Goal: Information Seeking & Learning: Learn about a topic

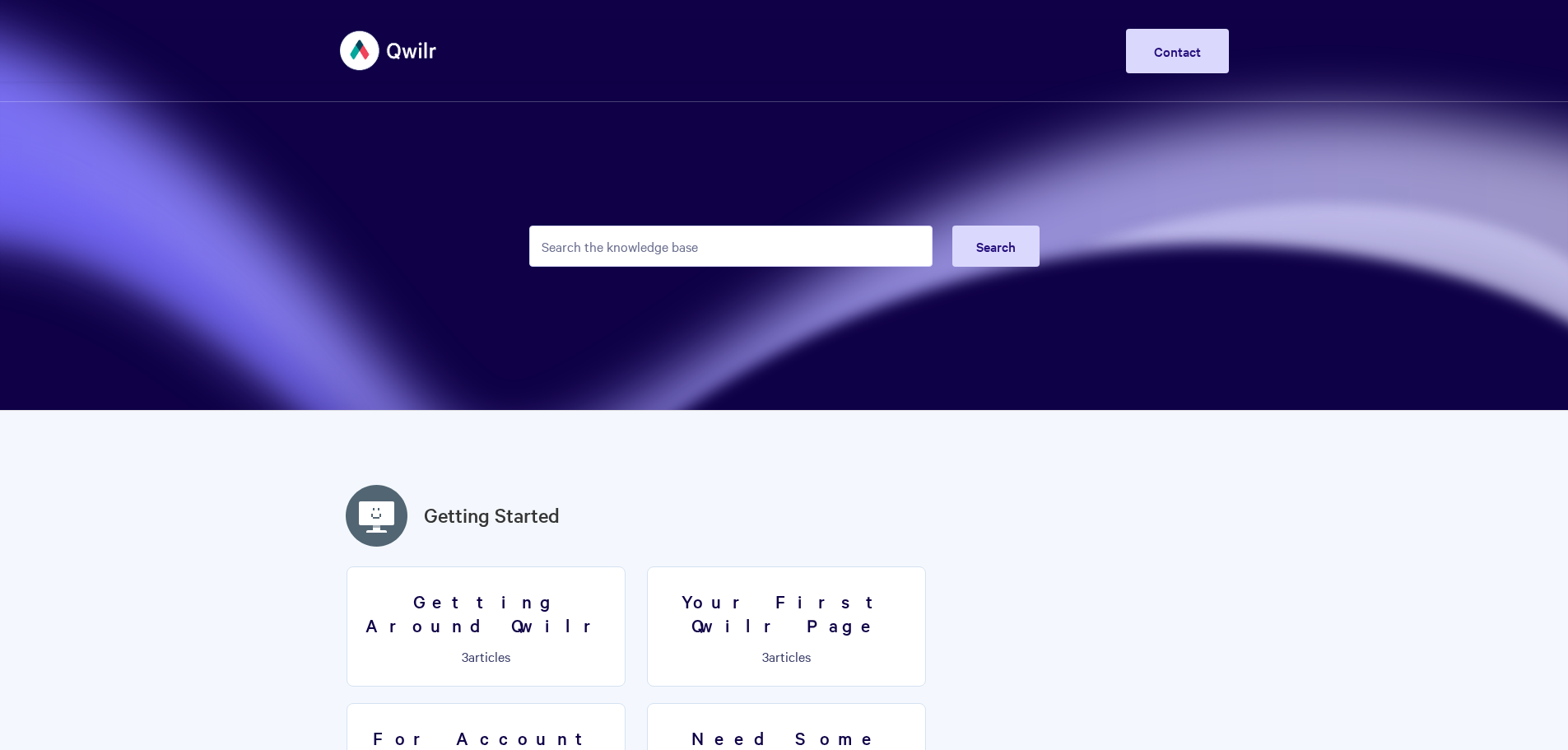
click at [713, 233] on input "Search the knowledge base" at bounding box center [731, 246] width 403 height 41
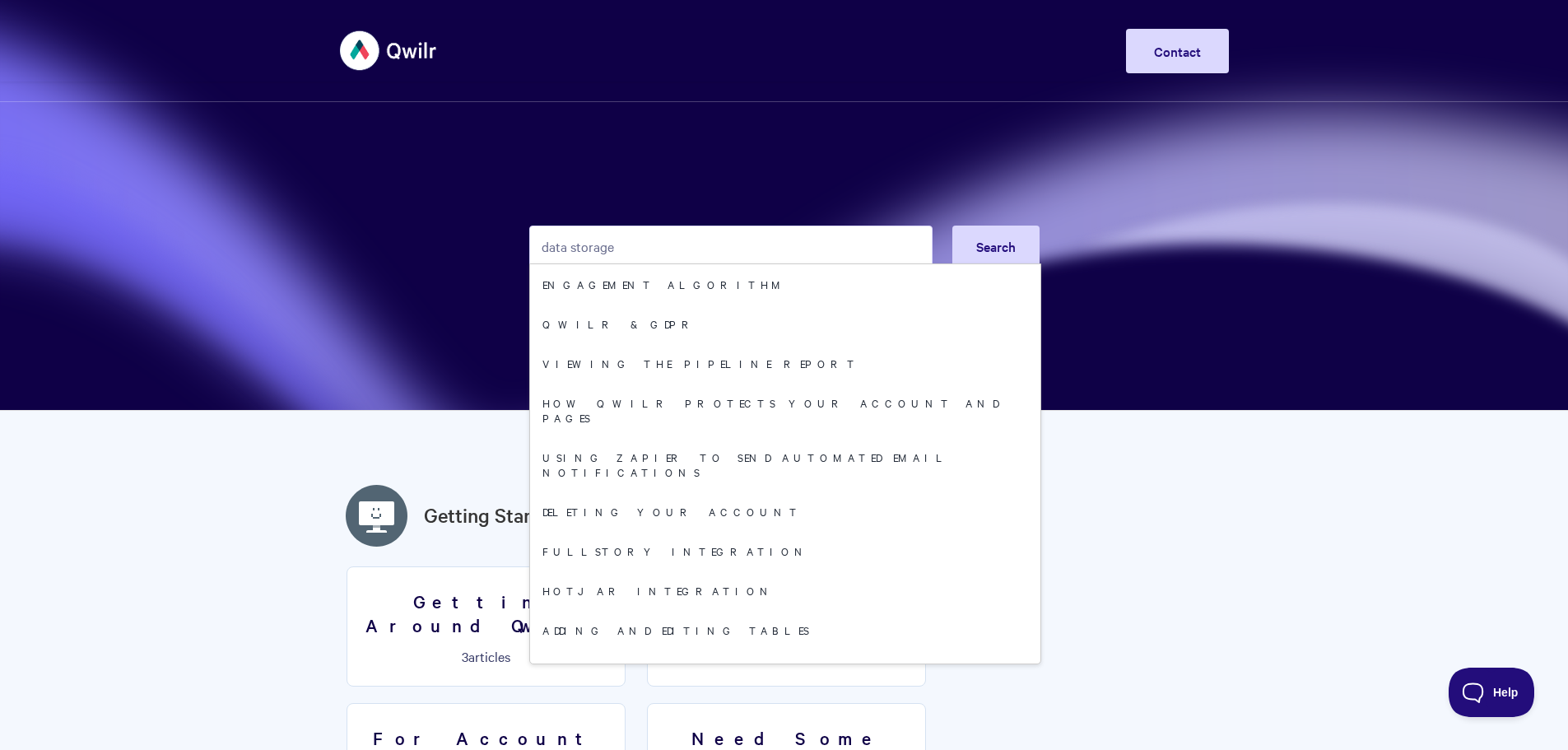
type input "data storage"
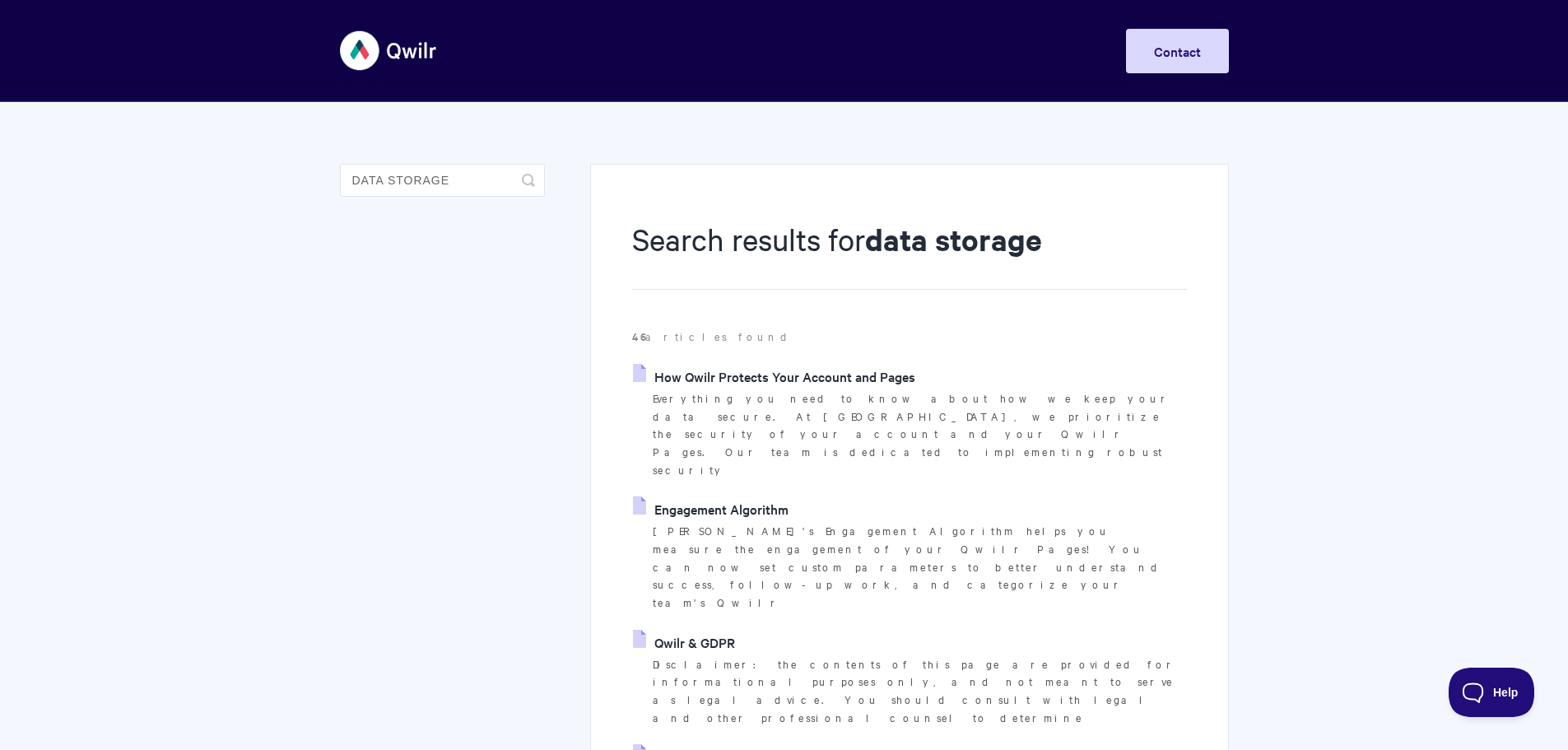
click at [747, 374] on link "How Qwilr Protects Your Account and Pages" at bounding box center [774, 376] width 283 height 25
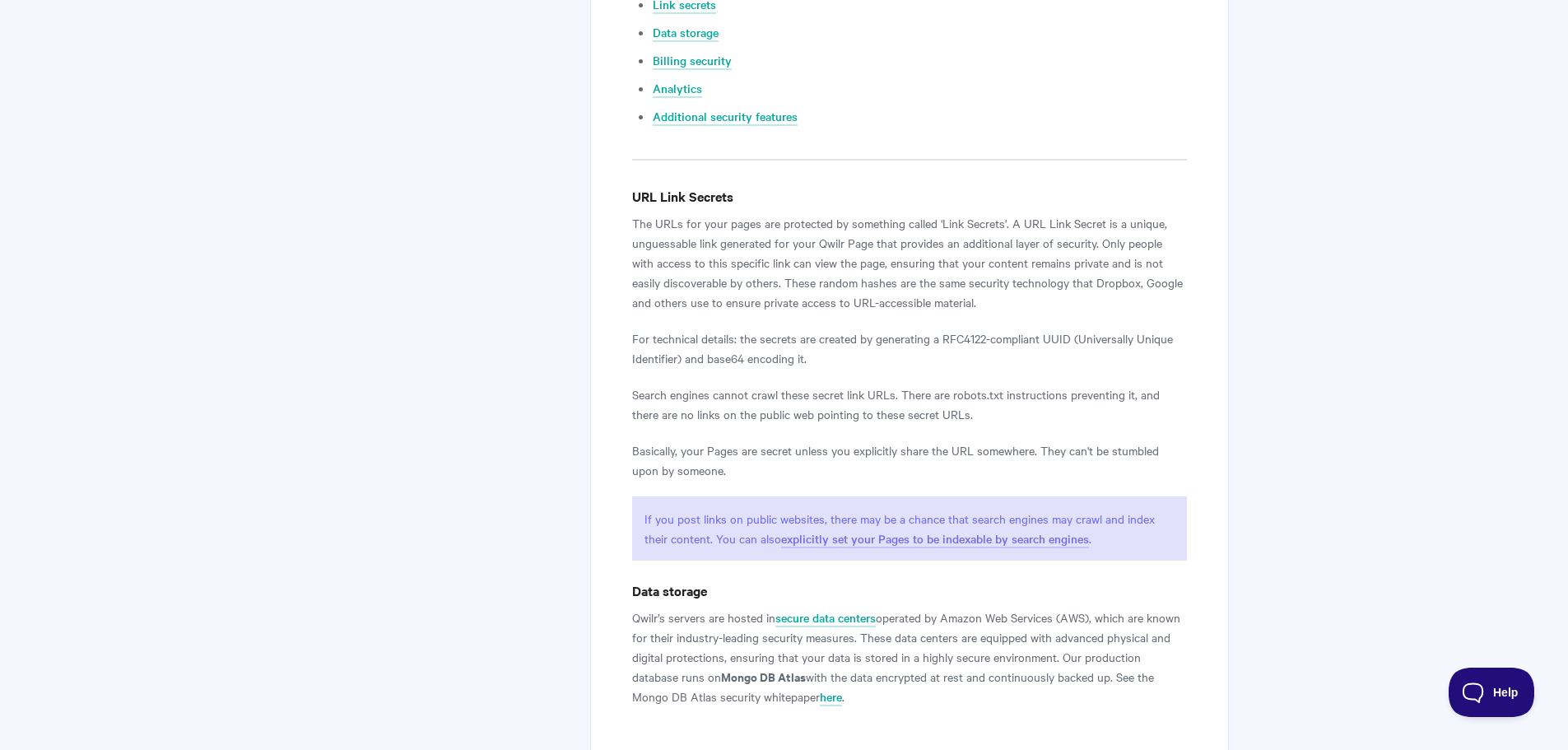
scroll to position [1070, 0]
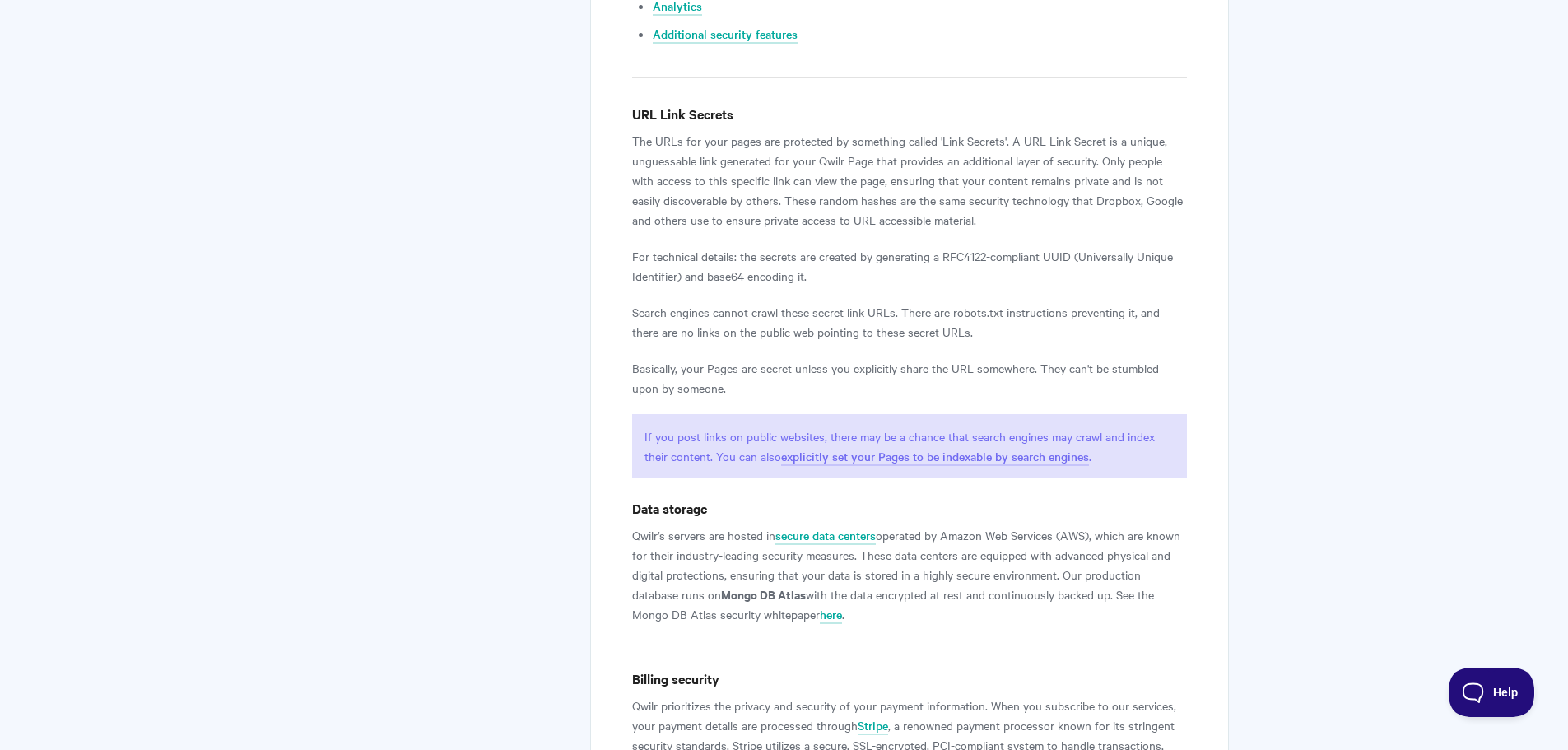
click at [615, 440] on div "How Qwilr Protects Your Account and Pages Everything you need to know about how…" at bounding box center [909, 400] width 638 height 2613
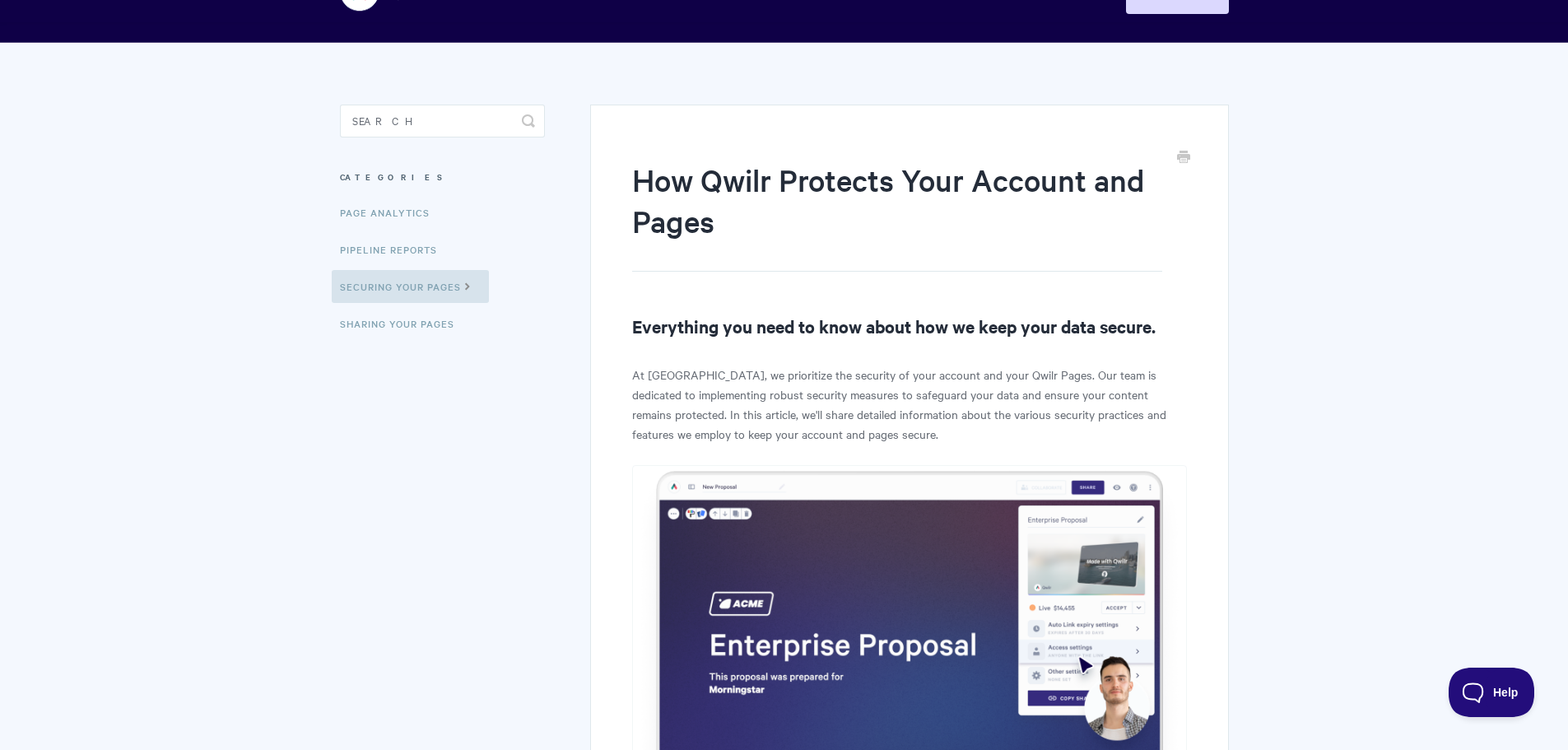
scroll to position [0, 0]
